Goal: Transaction & Acquisition: Subscribe to service/newsletter

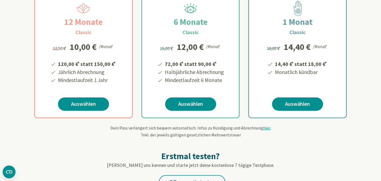
scroll to position [112, 0]
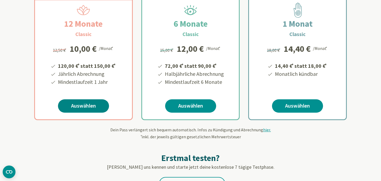
click at [65, 105] on link "Auswählen" at bounding box center [83, 105] width 51 height 13
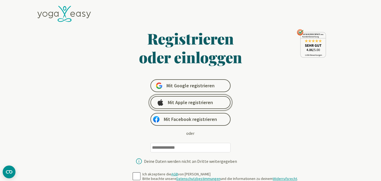
click at [171, 105] on span "Mit Apple registrieren" at bounding box center [190, 102] width 45 height 6
click at [193, 101] on span "Mit Apple registrieren" at bounding box center [190, 102] width 45 height 6
